Goal: Information Seeking & Learning: Learn about a topic

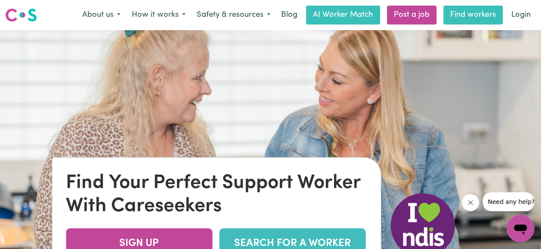
click at [467, 19] on link "Find workers" at bounding box center [472, 15] width 59 height 19
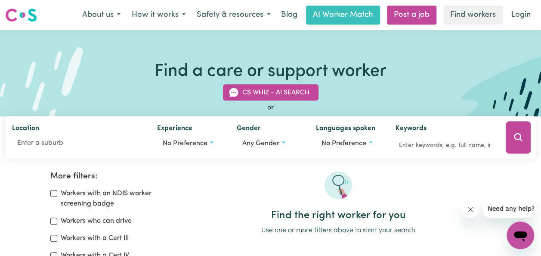
click at [117, 196] on label "Workers with an NDIS worker screening badge" at bounding box center [118, 198] width 114 height 21
click at [57, 196] on input "Workers with an NDIS worker screening badge" at bounding box center [53, 193] width 7 height 7
checkbox input "true"
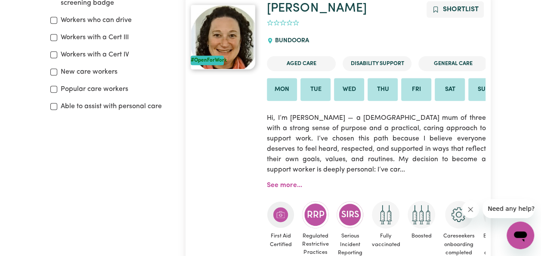
scroll to position [201, 0]
click at [289, 187] on link "See more..." at bounding box center [284, 184] width 35 height 7
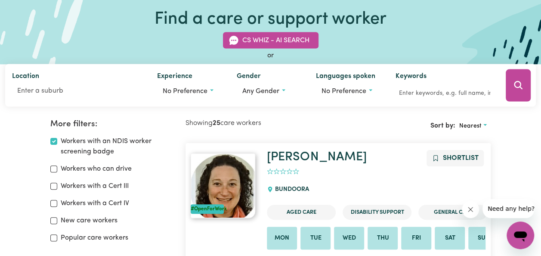
scroll to position [55, 0]
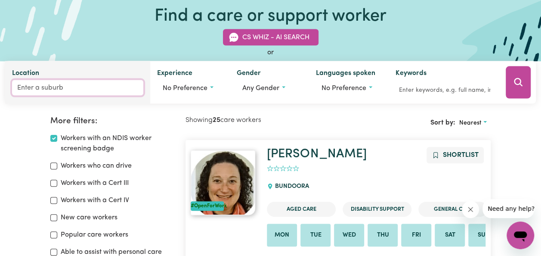
click at [61, 83] on input "Location" at bounding box center [77, 87] width 131 height 15
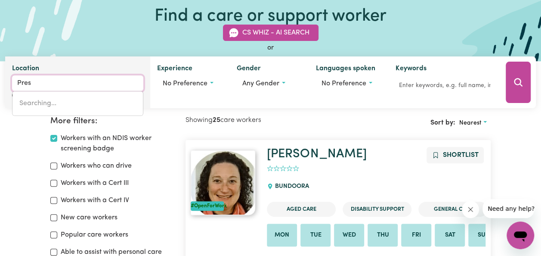
type input "[PERSON_NAME]"
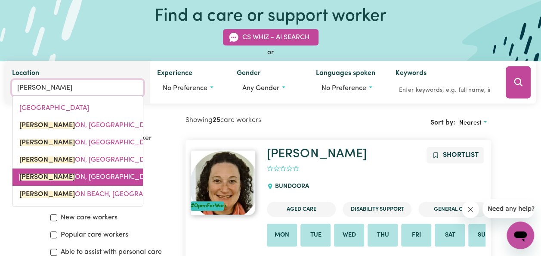
click at [51, 180] on span "[PERSON_NAME] ON, [GEOGRAPHIC_DATA], 3072" at bounding box center [97, 176] width 157 height 7
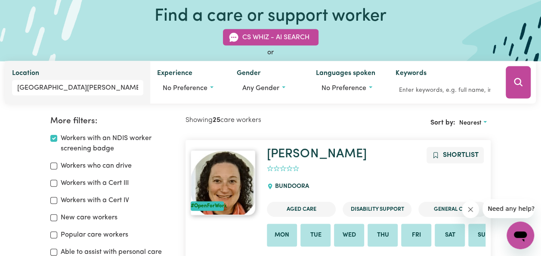
click at [101, 43] on div "CS Whiz - AI Search or Location [GEOGRAPHIC_DATA][PERSON_NAME][GEOGRAPHIC_DATA]…" at bounding box center [270, 61] width 541 height 85
click at [519, 84] on icon "Search" at bounding box center [518, 82] width 8 height 8
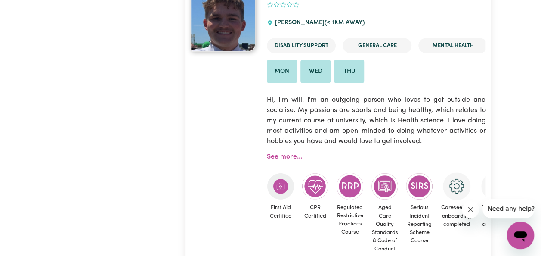
scroll to position [509, 0]
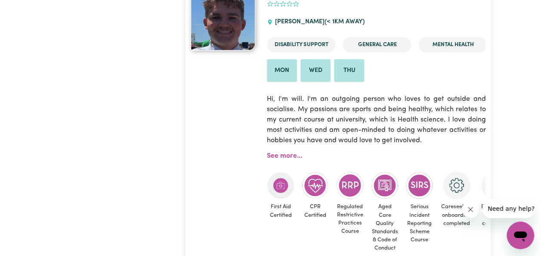
click at [426, 137] on p "Hi, I'm will. I'm an outgoing person who loves to get outside and socialise. My…" at bounding box center [376, 120] width 219 height 62
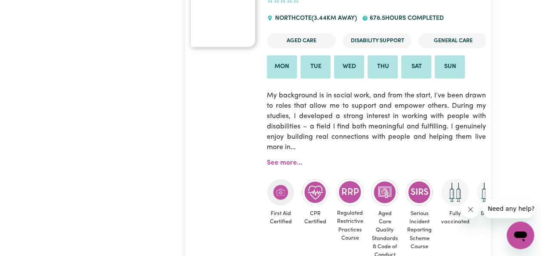
scroll to position [1810, 0]
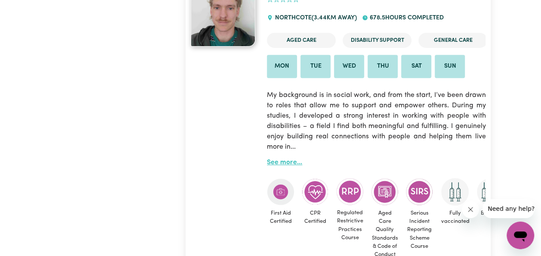
click at [288, 166] on link "See more..." at bounding box center [284, 162] width 35 height 7
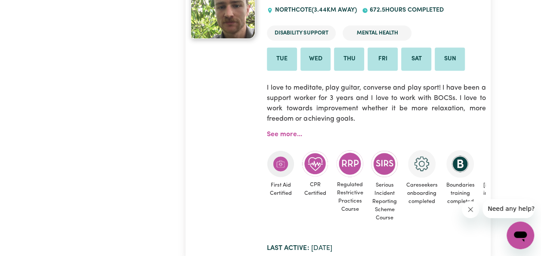
scroll to position [2153, 0]
click at [275, 137] on link "See more..." at bounding box center [284, 133] width 35 height 7
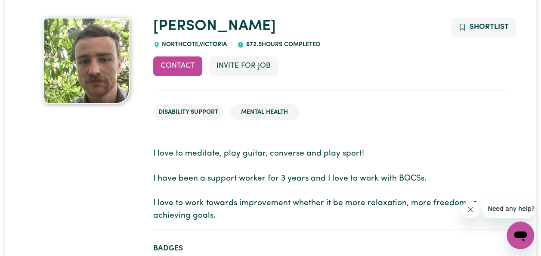
scroll to position [67, 0]
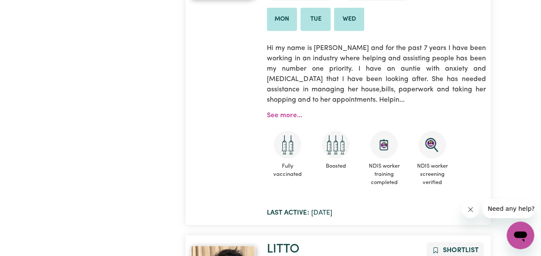
scroll to position [4499, 0]
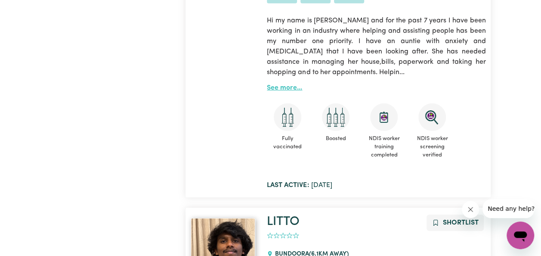
click at [288, 84] on link "See more..." at bounding box center [284, 87] width 35 height 7
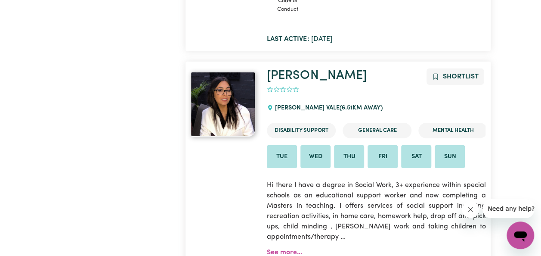
scroll to position [6194, 0]
click at [276, 249] on link "See more..." at bounding box center [284, 252] width 35 height 7
